Goal: Task Accomplishment & Management: Use online tool/utility

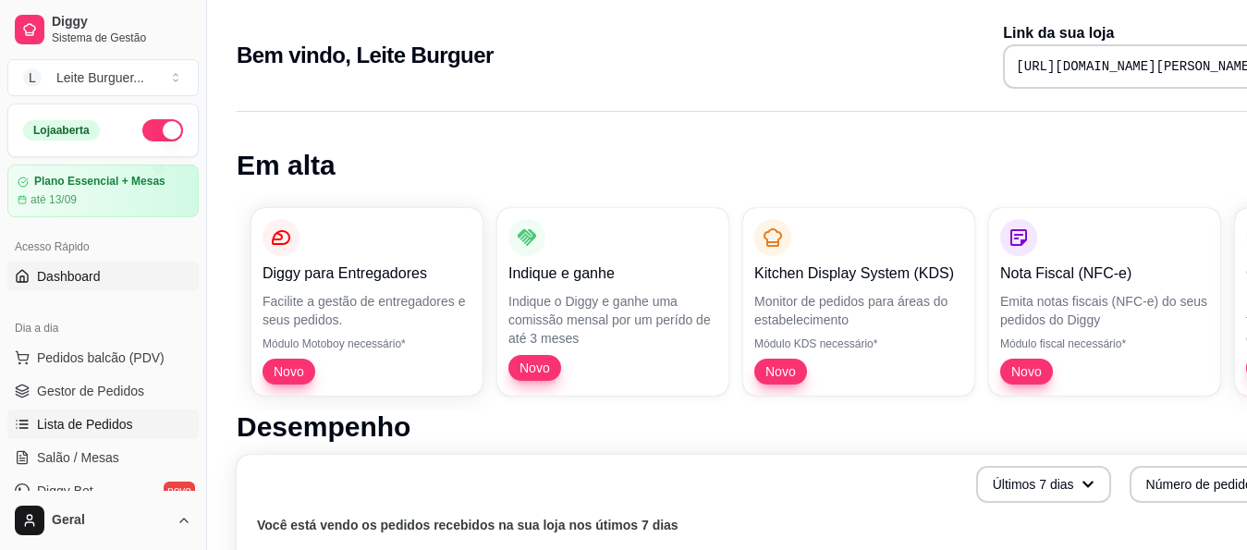
click at [106, 412] on link "Lista de Pedidos" at bounding box center [102, 425] width 191 height 30
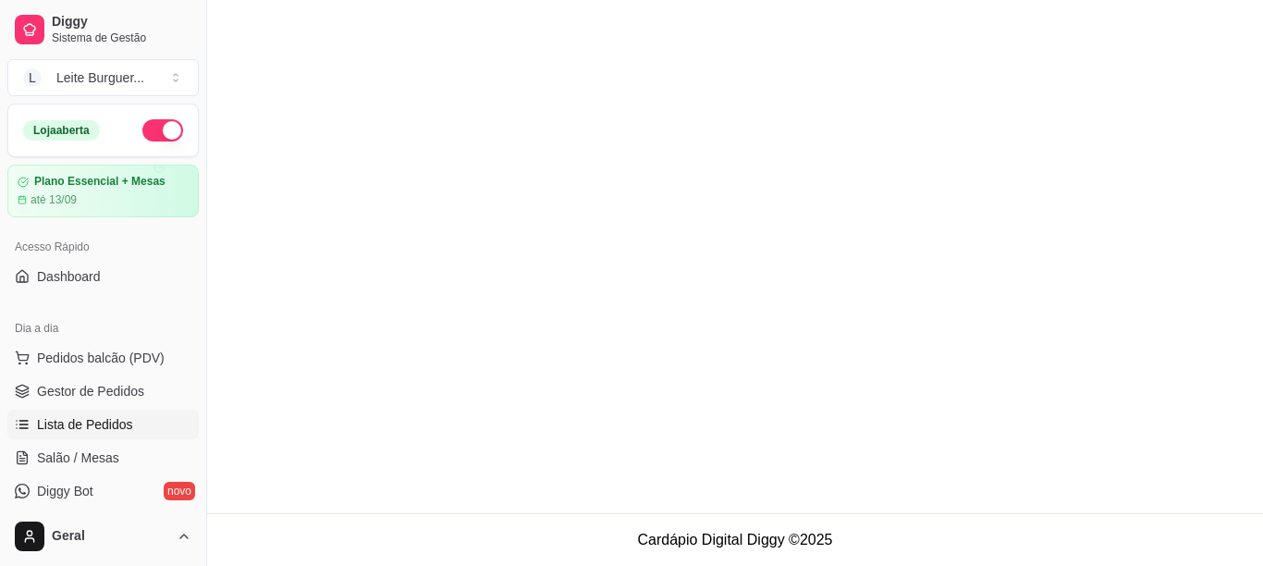
click at [55, 433] on span "Lista de Pedidos" at bounding box center [85, 424] width 96 height 18
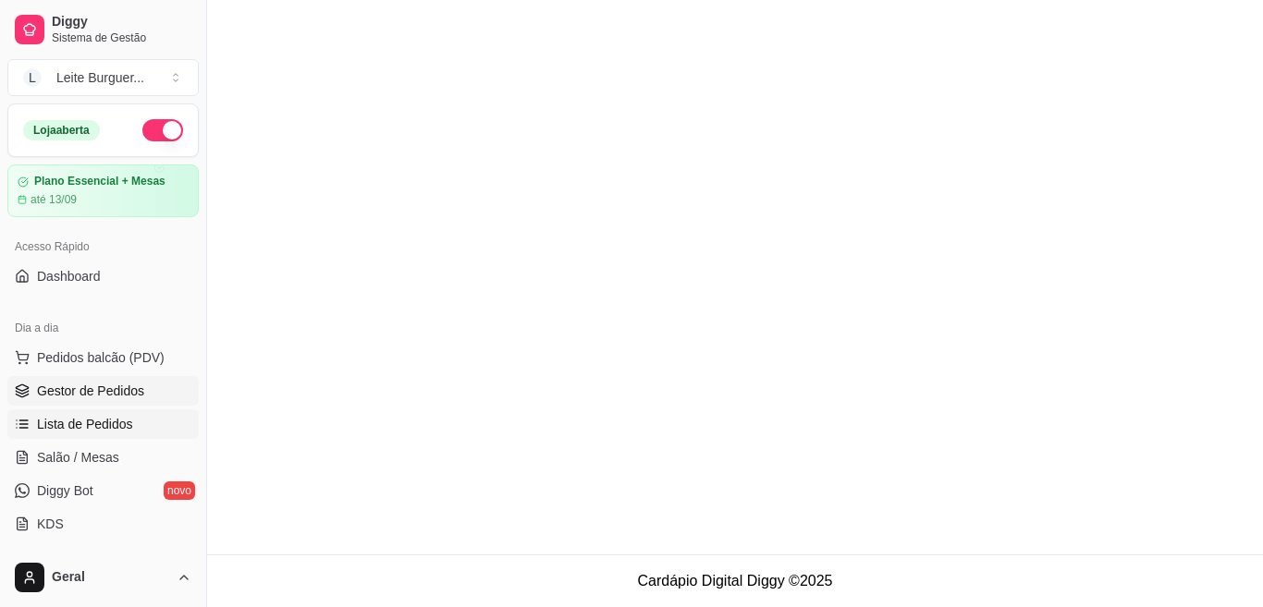
click at [89, 391] on span "Gestor de Pedidos" at bounding box center [90, 391] width 107 height 18
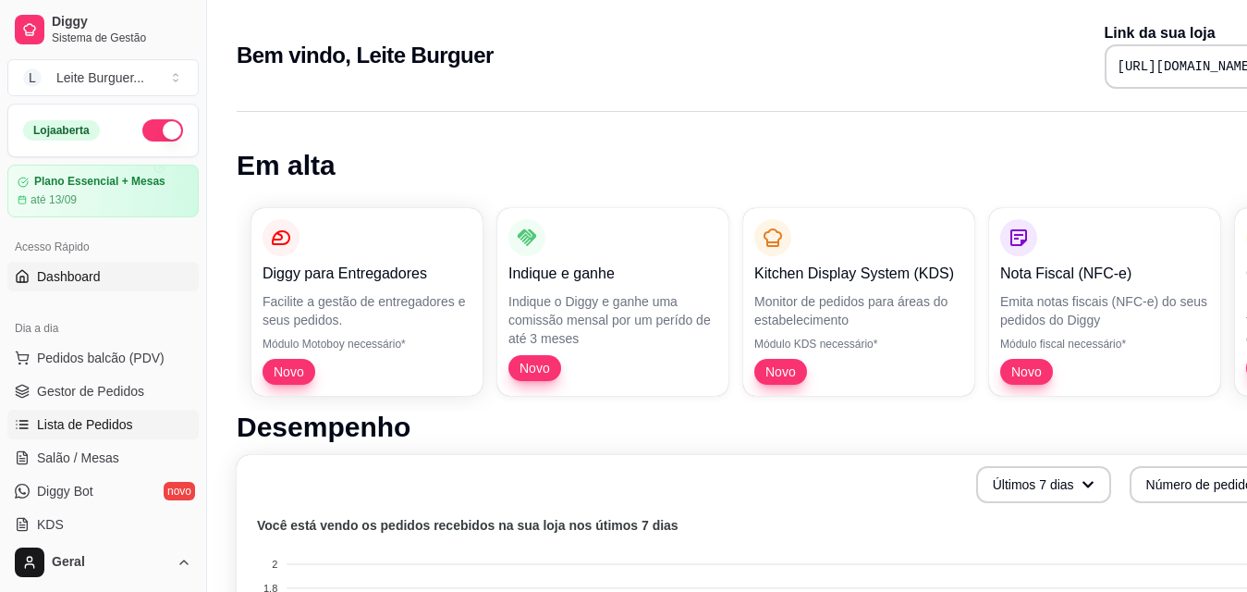
click at [112, 415] on link "Lista de Pedidos" at bounding box center [102, 425] width 191 height 30
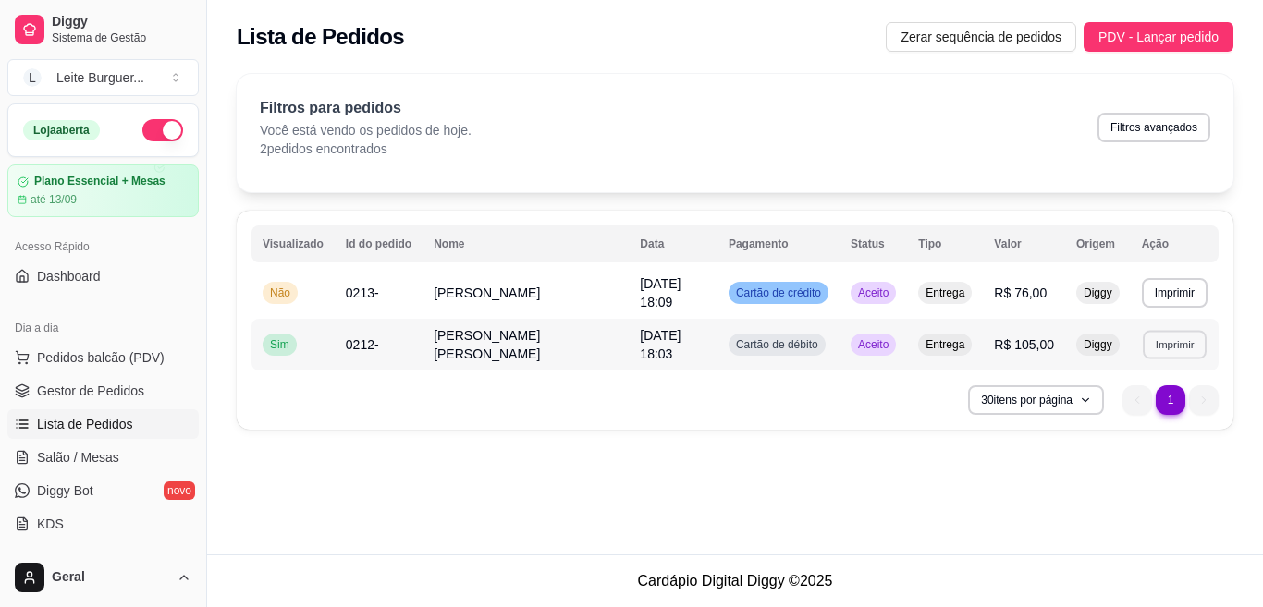
click at [1181, 340] on button "Imprimir" at bounding box center [1175, 344] width 64 height 29
click at [1125, 392] on div "Escolha a impressora IMPRESSORA" at bounding box center [1142, 396] width 153 height 63
click at [1133, 409] on button "IMPRESSORA" at bounding box center [1141, 409] width 129 height 29
click at [1180, 292] on button "Imprimir" at bounding box center [1175, 293] width 66 height 30
click at [1106, 357] on button "IMPRESSORA" at bounding box center [1142, 358] width 134 height 30
